Goal: Check status

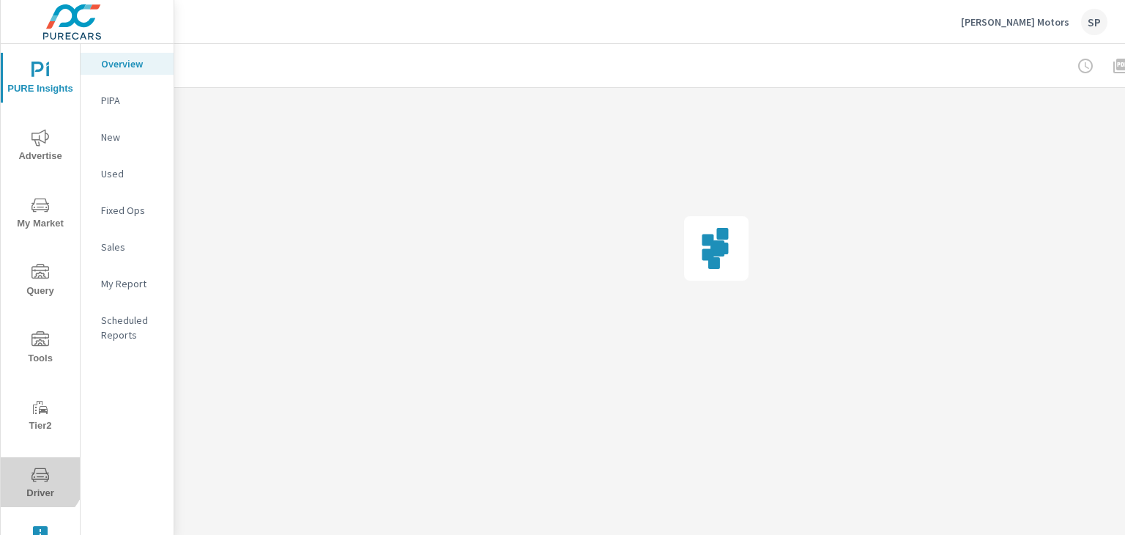
click at [32, 475] on icon "nav menu" at bounding box center [41, 475] width 18 height 18
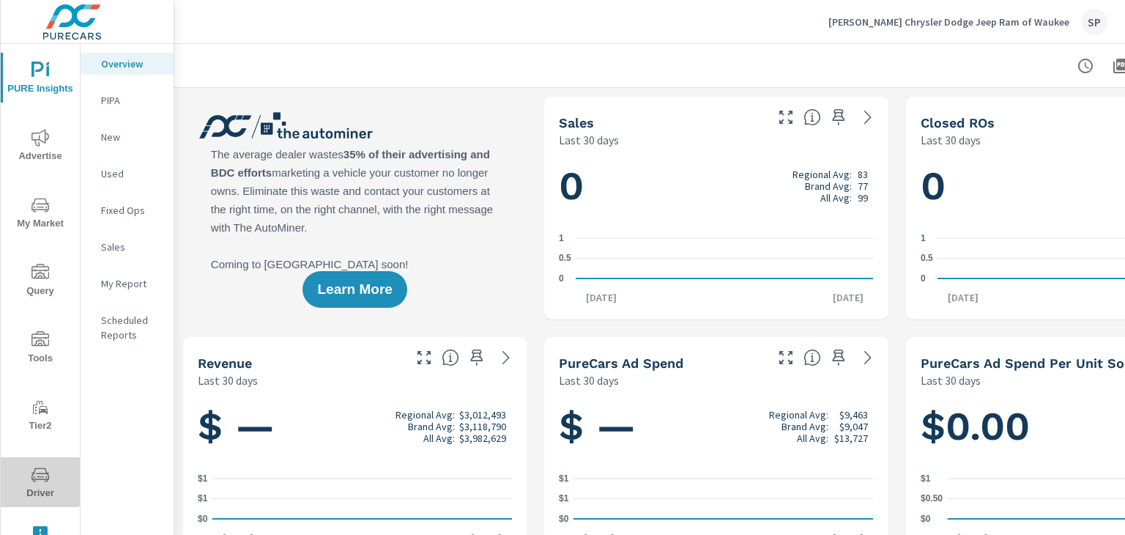
drag, startPoint x: 39, startPoint y: 467, endPoint x: 40, endPoint y: 482, distance: 15.5
click at [39, 473] on icon "nav menu" at bounding box center [41, 475] width 18 height 18
click at [40, 482] on icon "nav menu" at bounding box center [41, 475] width 18 height 18
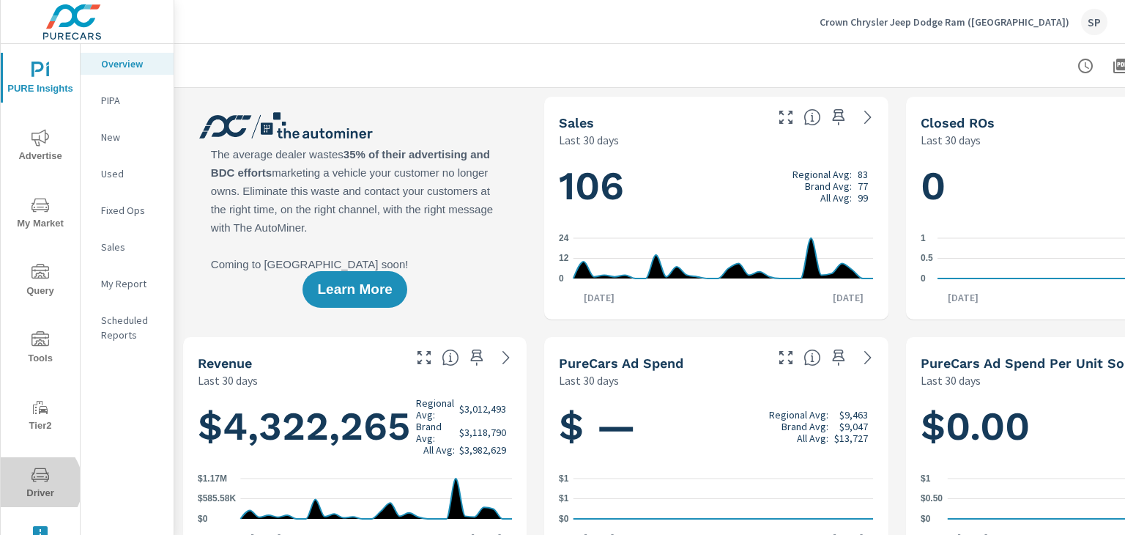
click at [32, 484] on span "Driver" at bounding box center [40, 484] width 70 height 36
